Goal: Obtain resource: Download file/media

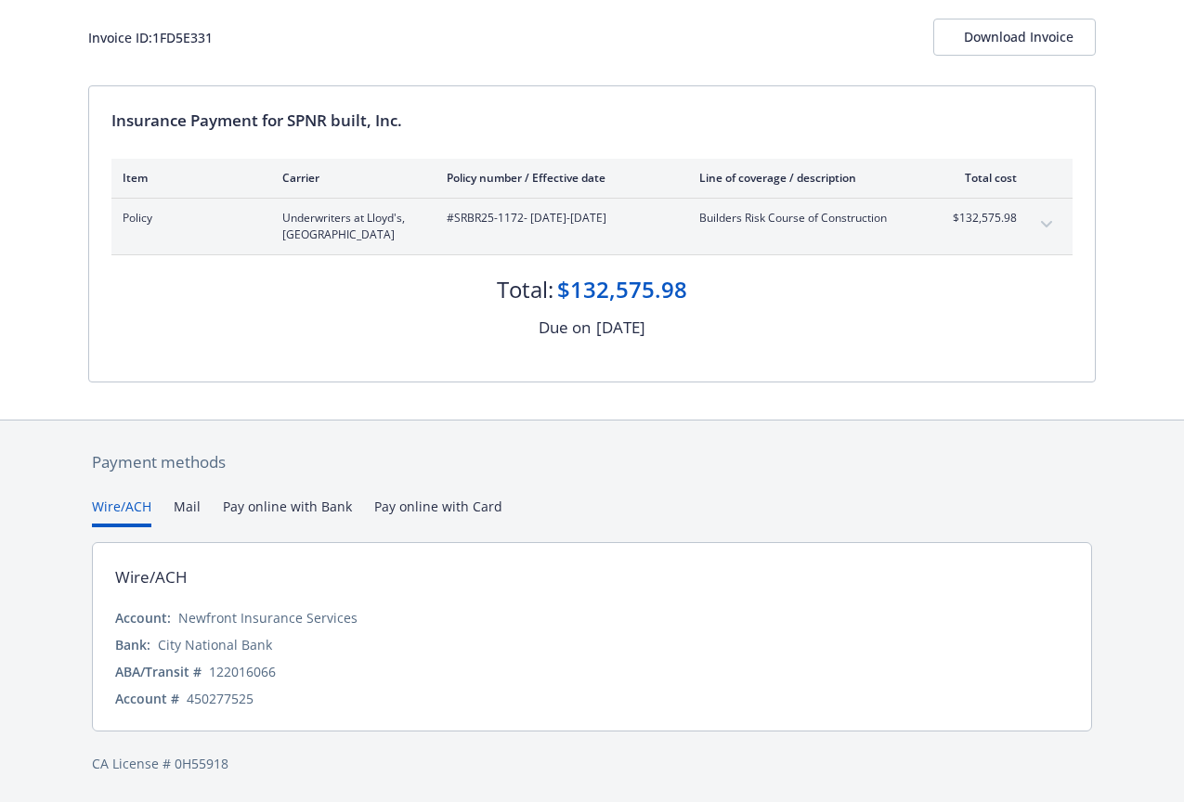
scroll to position [107, 0]
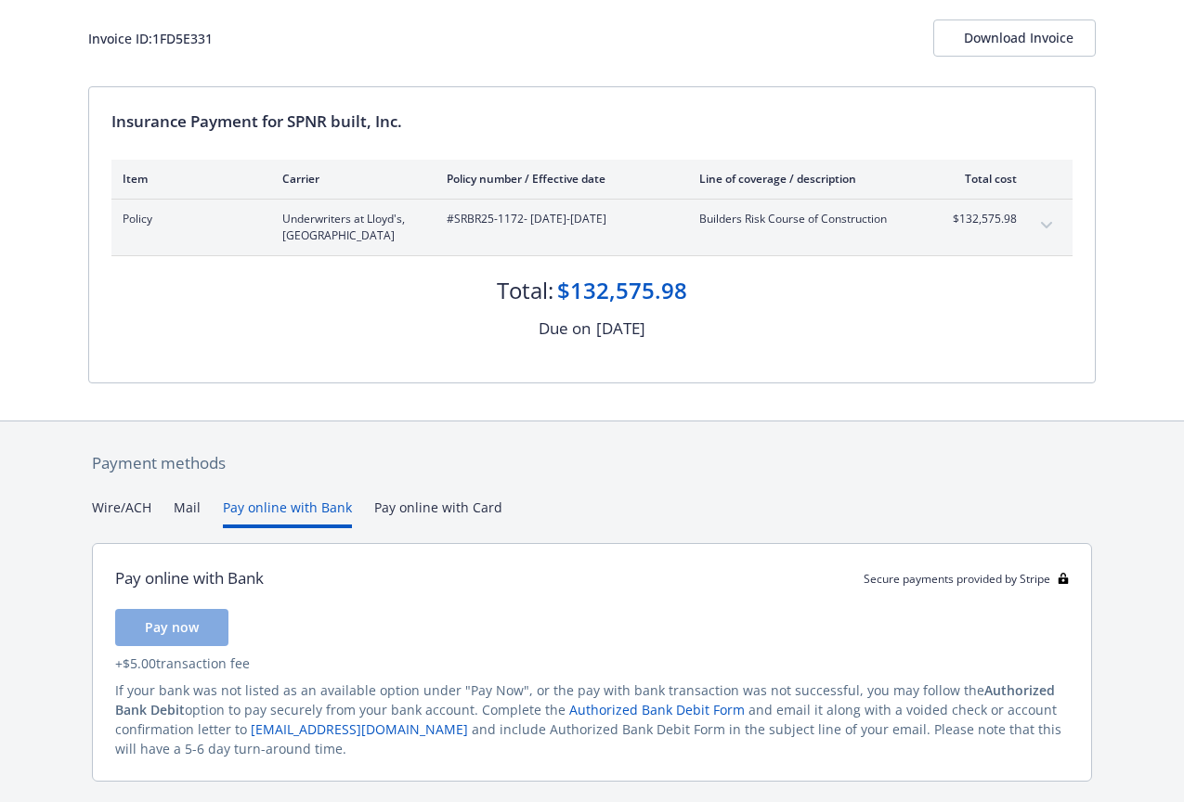
click at [262, 508] on button "Pay online with Bank" at bounding box center [287, 513] width 129 height 31
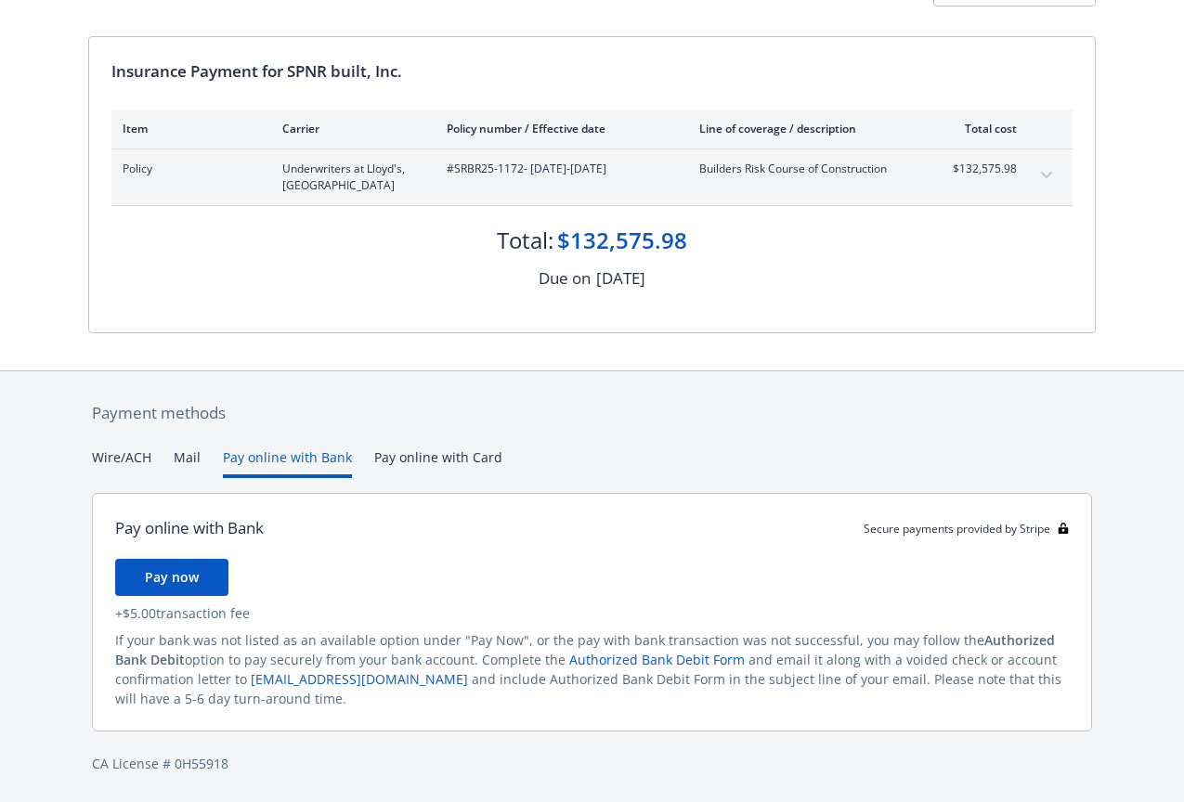
scroll to position [156, 0]
click at [121, 452] on div "Payment methods Wire/ACH Mail Pay online with Bank Pay online with Card Pay onl…" at bounding box center [591, 588] width 1007 height 433
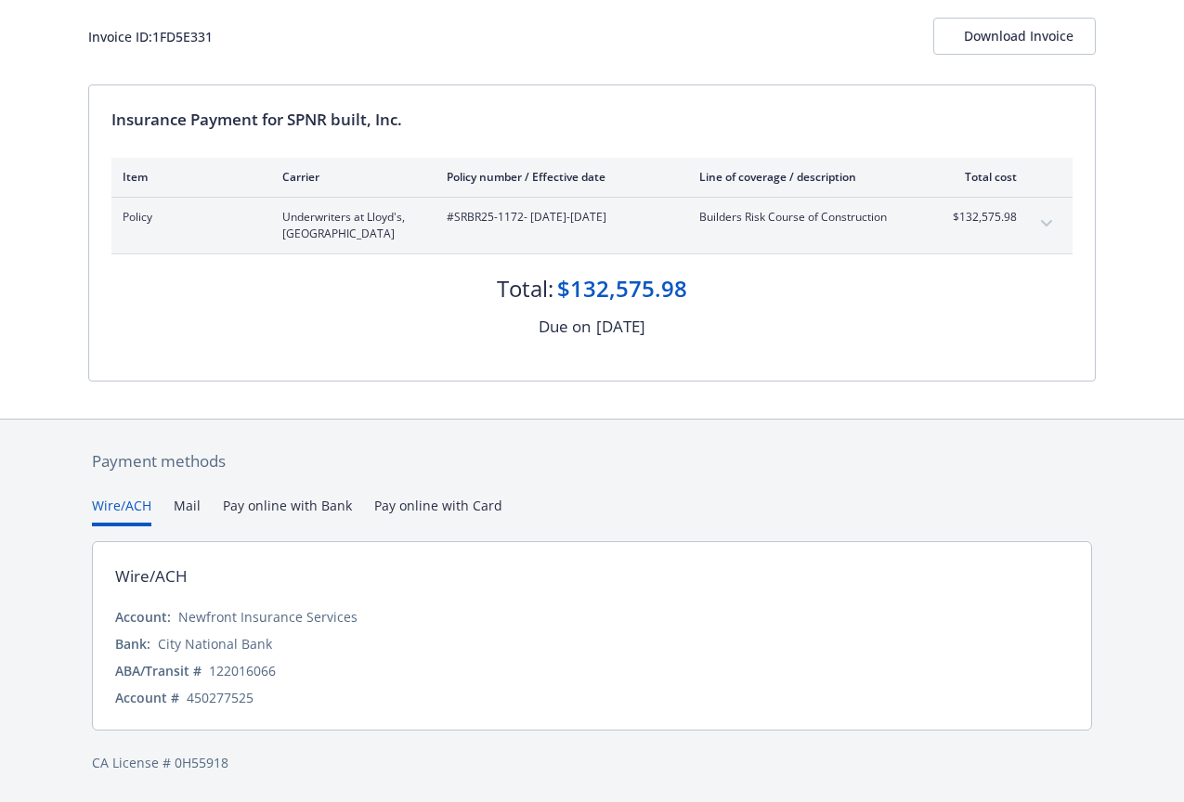
scroll to position [107, 0]
click at [1008, 34] on div "Download Invoice" at bounding box center [1014, 37] width 101 height 35
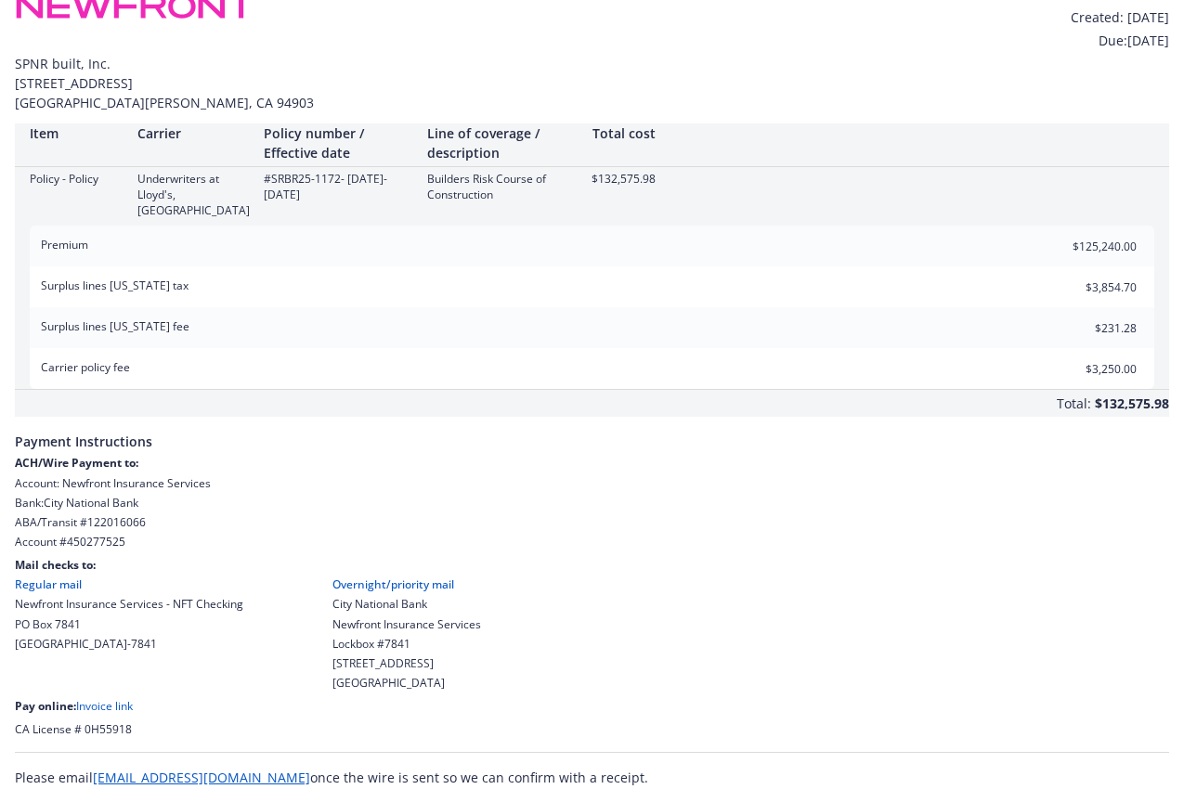
scroll to position [17, 0]
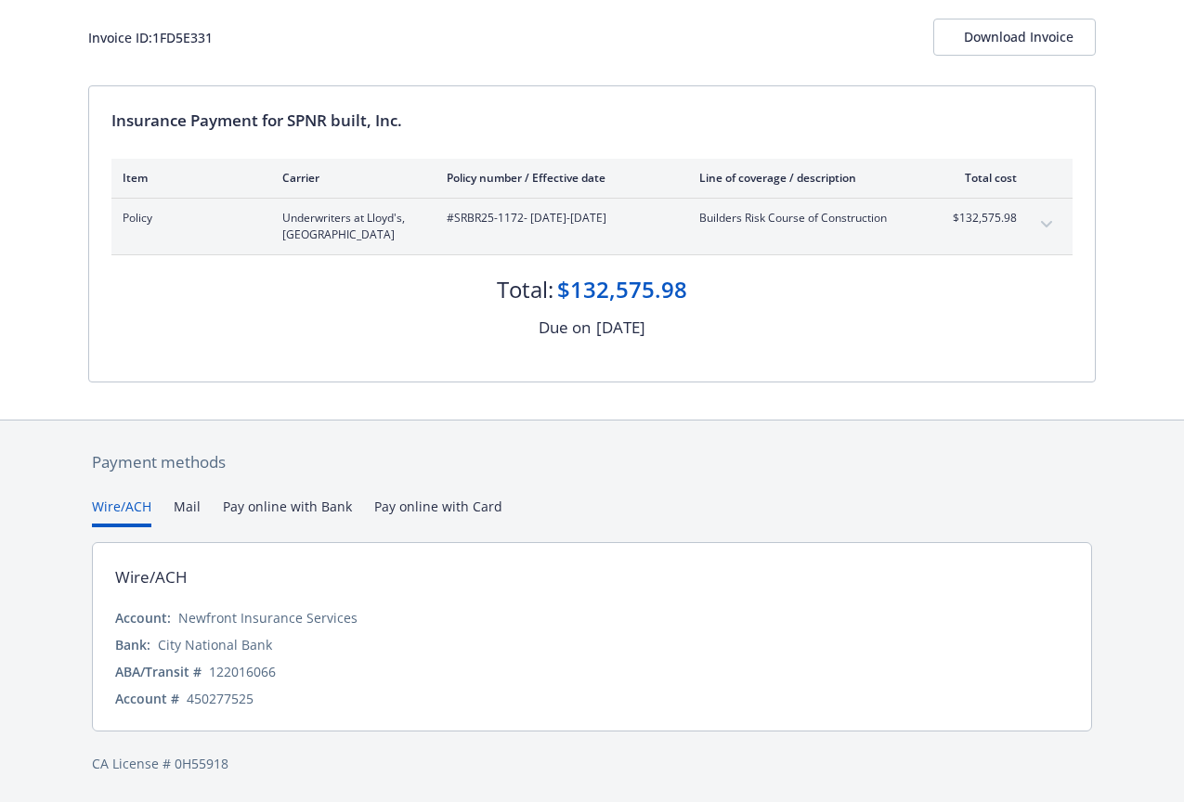
scroll to position [107, 0]
drag, startPoint x: 349, startPoint y: 619, endPoint x: 175, endPoint y: 625, distance: 174.6
click at [175, 625] on div "Account: Newfront Insurance Services" at bounding box center [591, 618] width 953 height 19
drag, startPoint x: 274, startPoint y: 673, endPoint x: 211, endPoint y: 674, distance: 63.1
click at [211, 674] on div "122016066" at bounding box center [242, 672] width 67 height 19
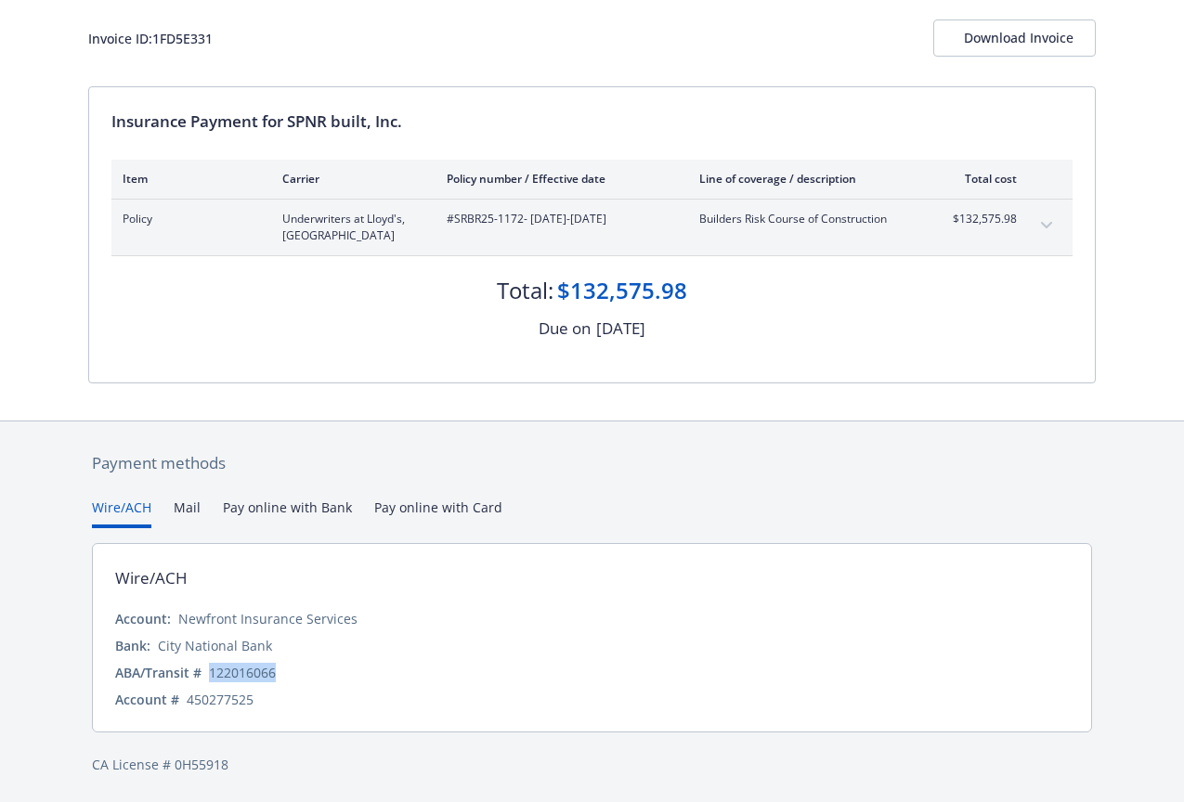
copy div "122016066"
drag, startPoint x: 252, startPoint y: 696, endPoint x: 188, endPoint y: 699, distance: 63.2
click at [188, 699] on div "450277525" at bounding box center [220, 699] width 67 height 19
copy div "450277525"
drag, startPoint x: 682, startPoint y: 291, endPoint x: 636, endPoint y: 291, distance: 46.4
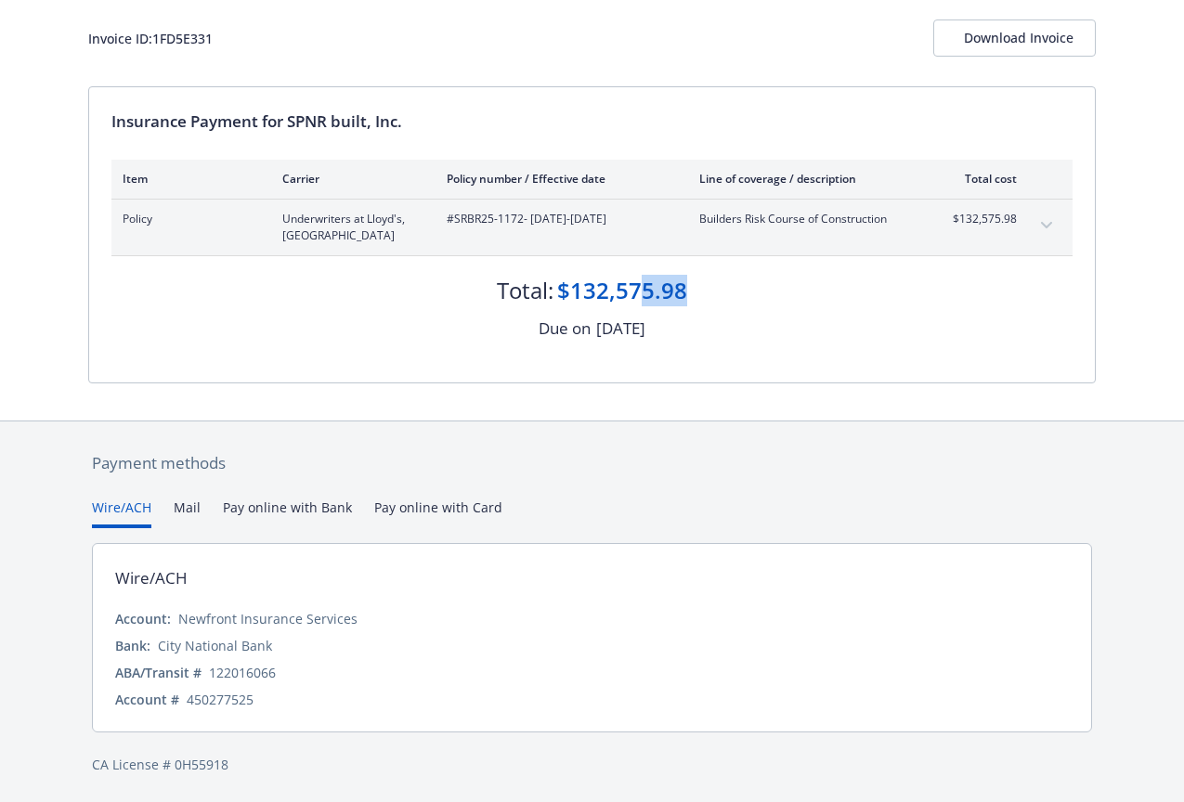
click at [636, 291] on div "$132,575.98" at bounding box center [622, 291] width 130 height 32
click at [1002, 32] on div "Download Invoice" at bounding box center [1014, 37] width 101 height 35
